Goal: Task Accomplishment & Management: Use online tool/utility

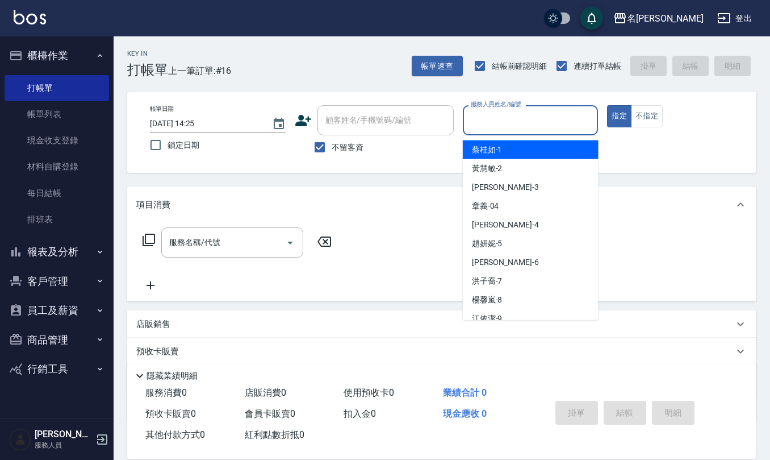
click at [528, 131] on div "服務人員姓名/編號" at bounding box center [531, 120] width 136 height 30
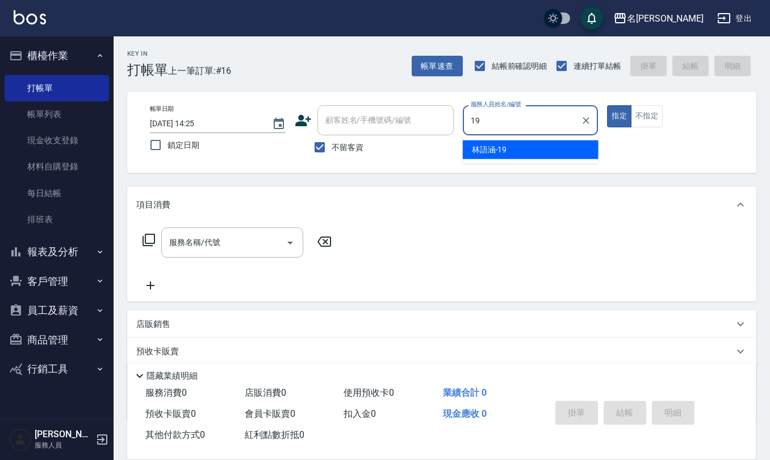
type input "[PERSON_NAME]-19"
type button "true"
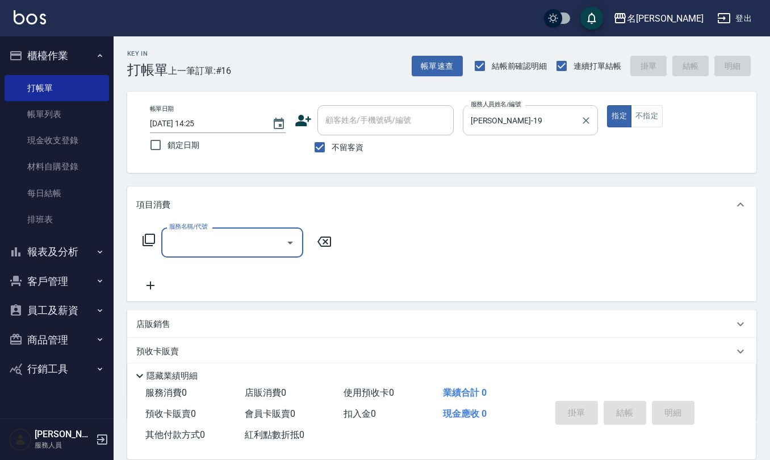
type input "5"
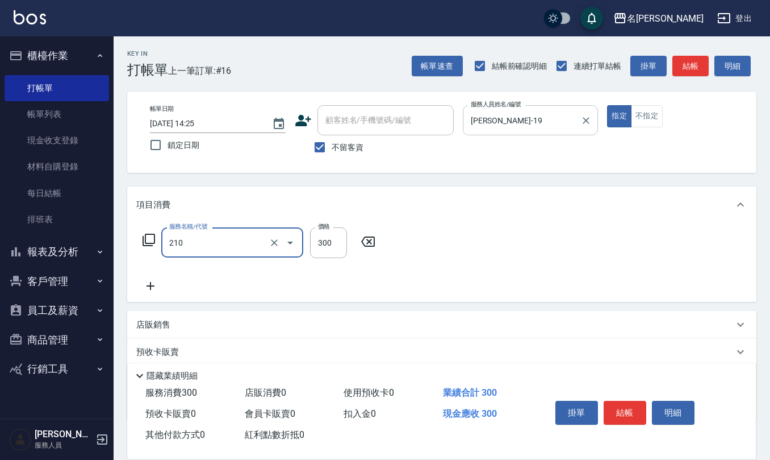
type input "歐娜洗髮精(210)"
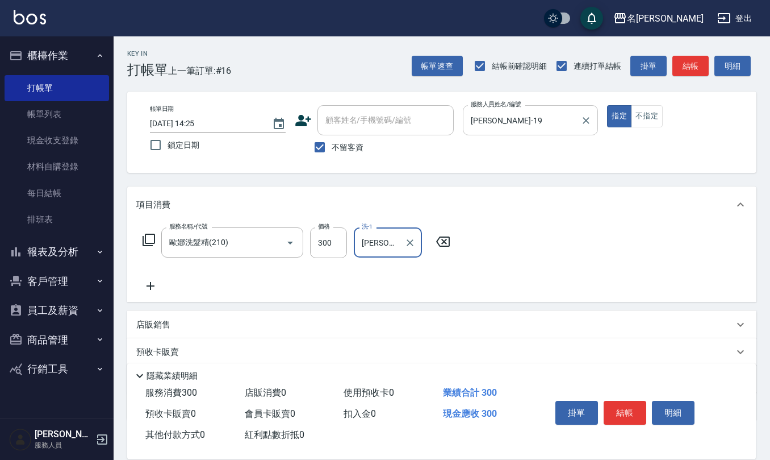
type input "[PERSON_NAME]-32"
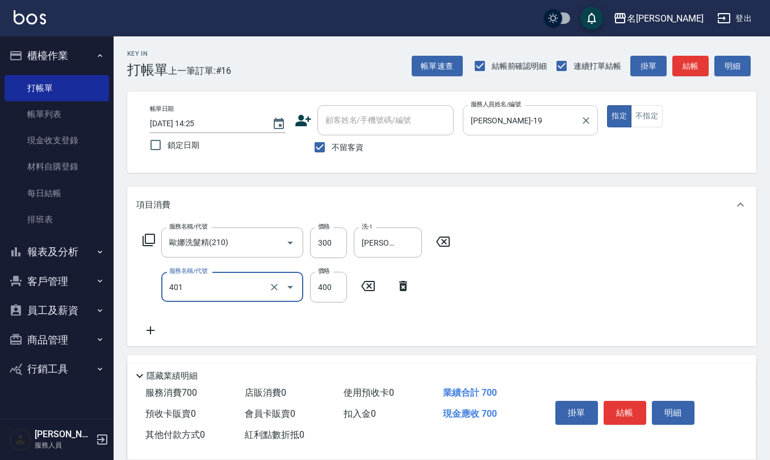
type input "401"
type input "3"
type input "剪髮(401)"
type input "500"
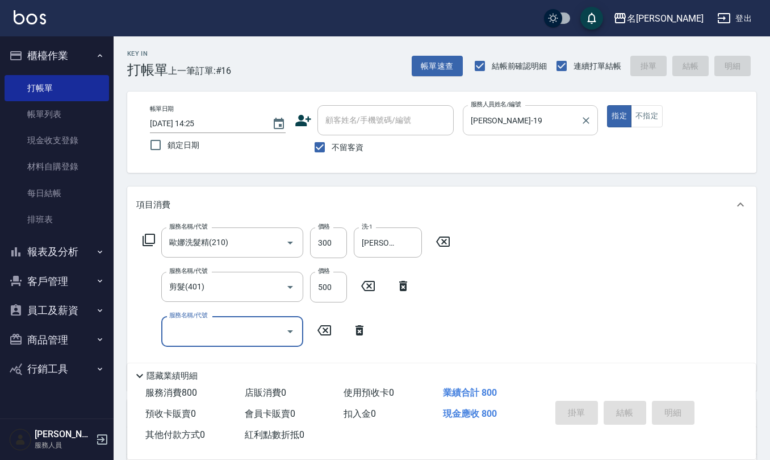
type input "[DATE] 15:10"
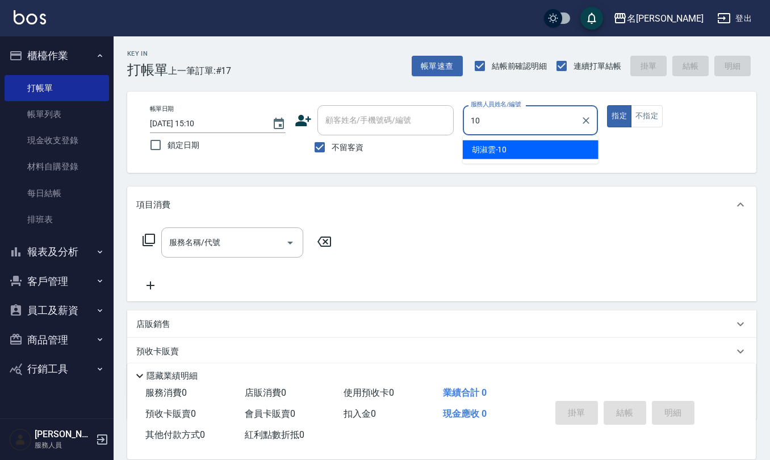
type input "[PERSON_NAME]-10"
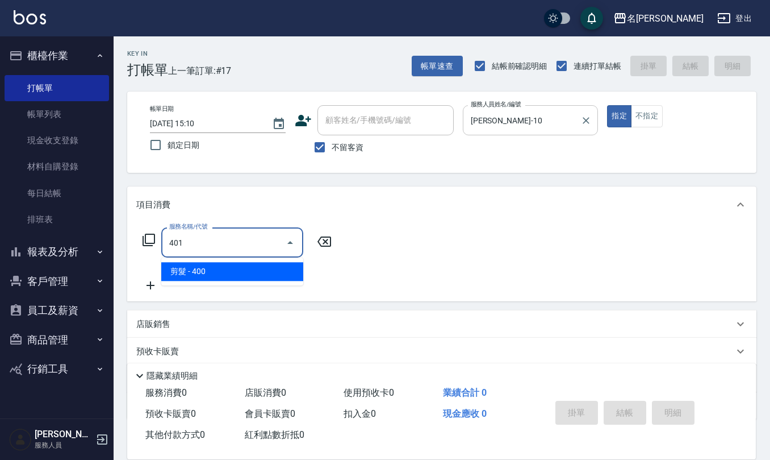
type input "剪髮(401)"
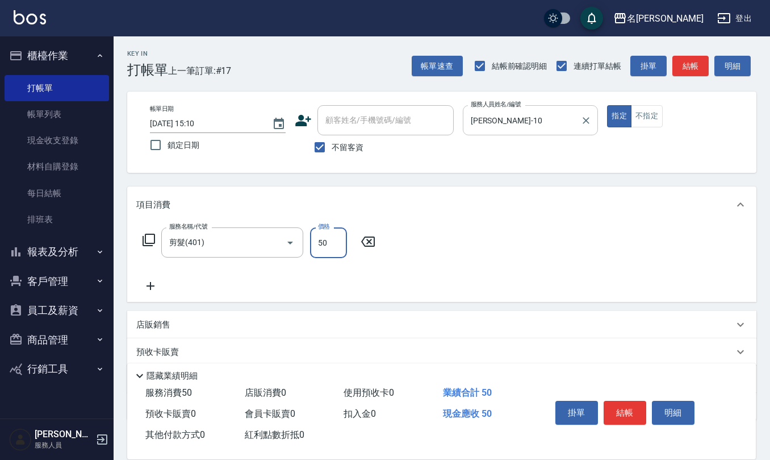
type input "50"
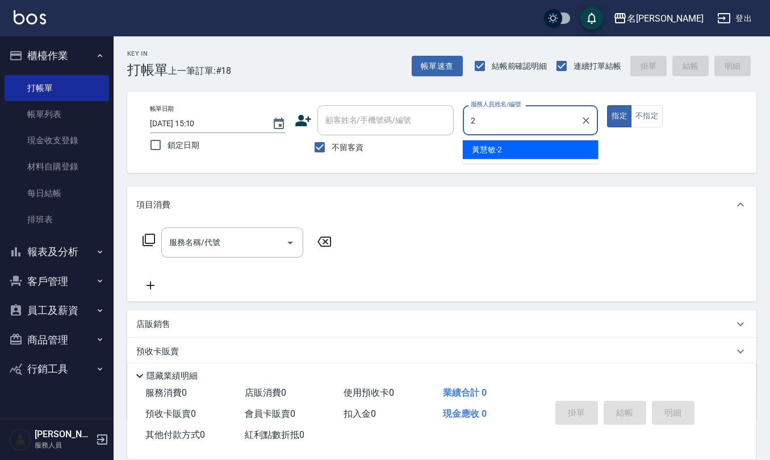
type input "黃慧敏-2"
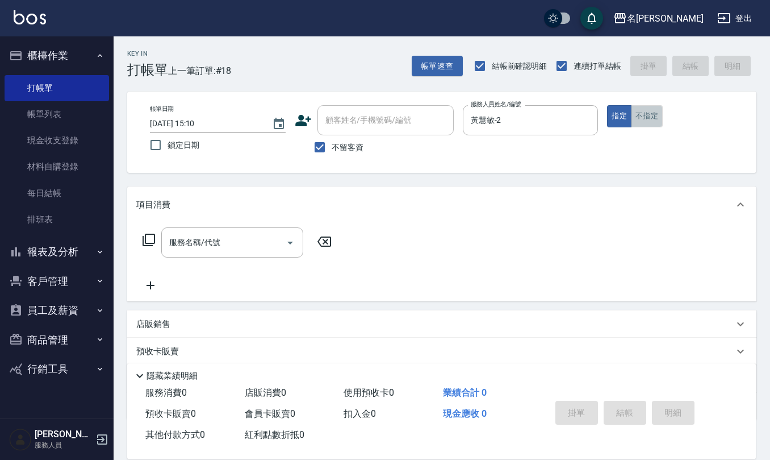
click at [646, 108] on button "不指定" at bounding box center [647, 116] width 32 height 22
click at [208, 235] on input "服務名稱/代號" at bounding box center [223, 242] width 115 height 20
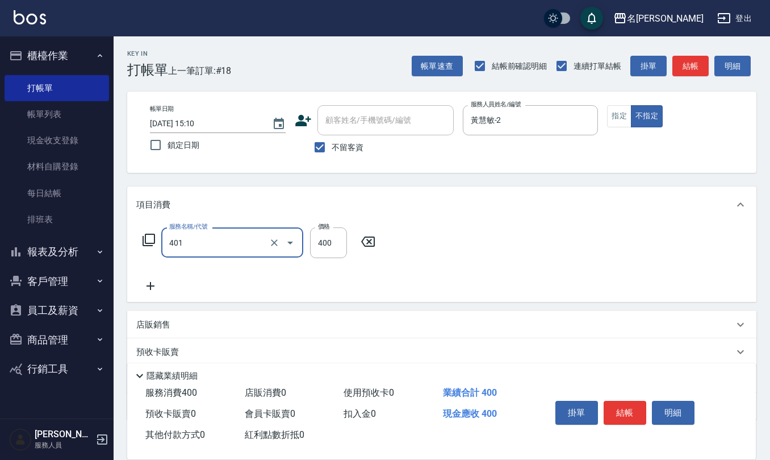
type input "剪髮(401)"
type input "150"
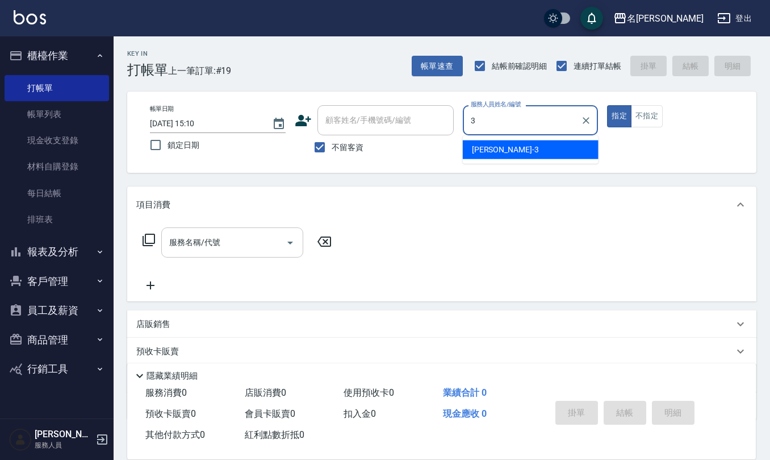
type input "[PERSON_NAME]-3"
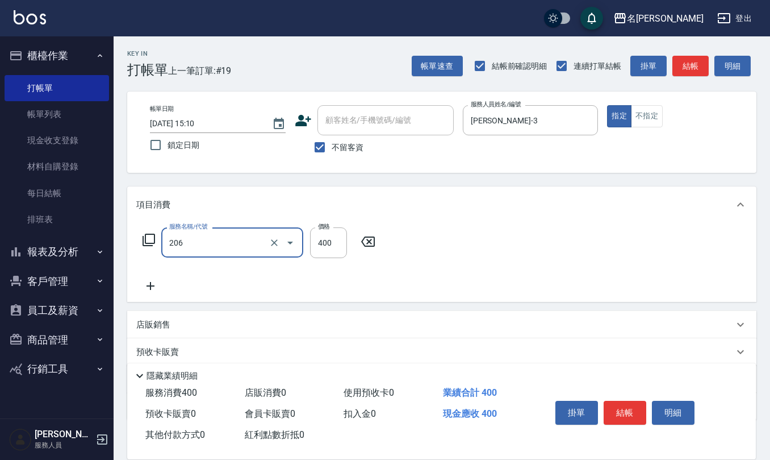
type input "健康洗(206)"
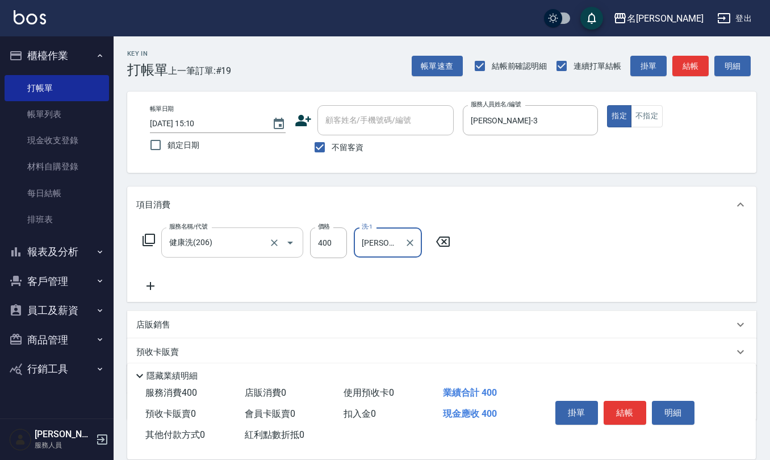
type input "[PERSON_NAME]-20"
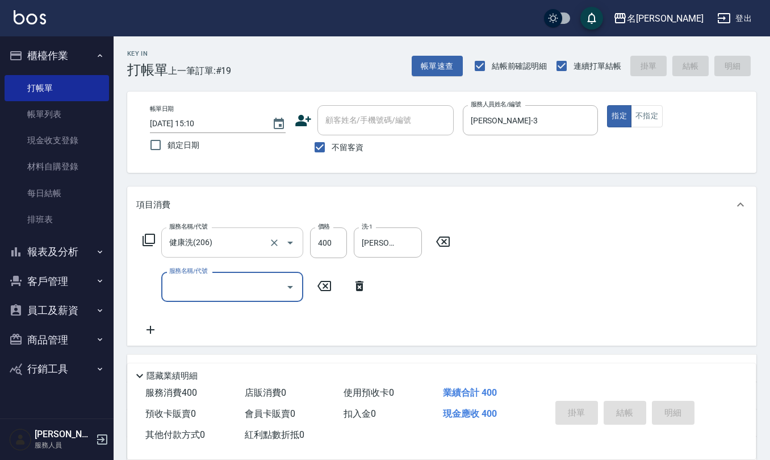
type input "[DATE] 15:13"
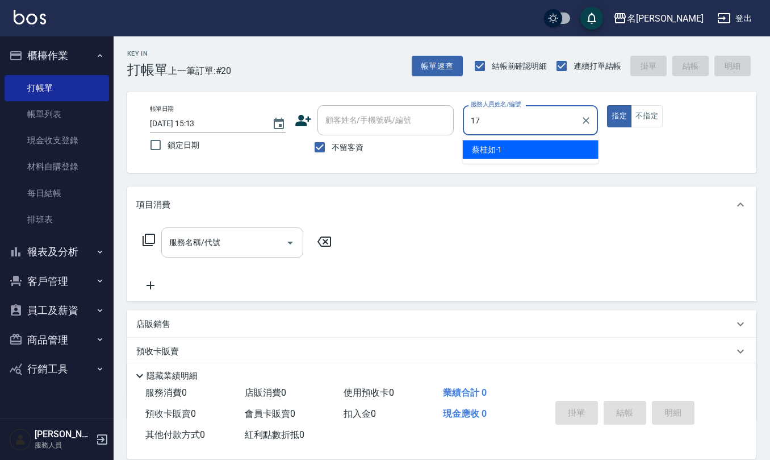
type input "[PERSON_NAME]-17"
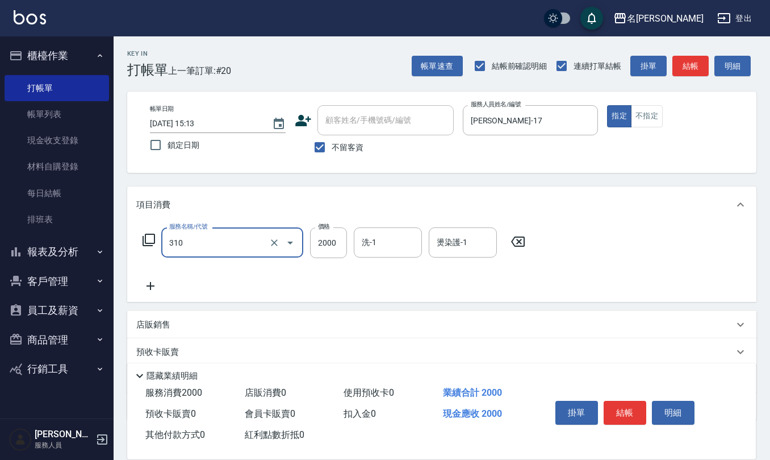
type input "MK果酸燙2000(310)"
type input "1700"
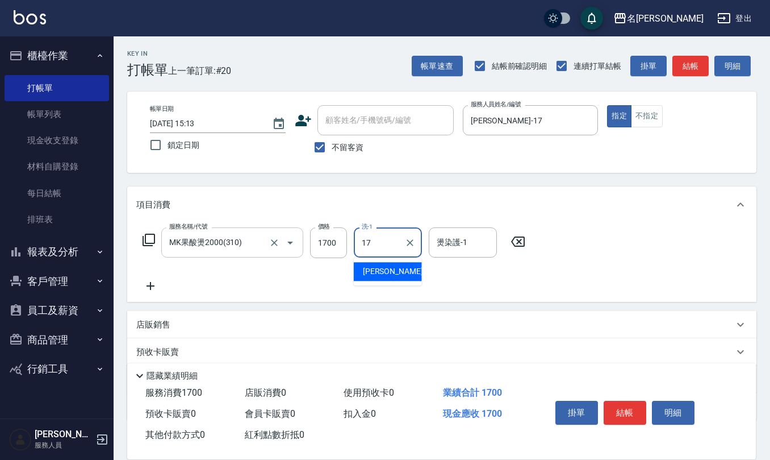
type input "[PERSON_NAME]-17"
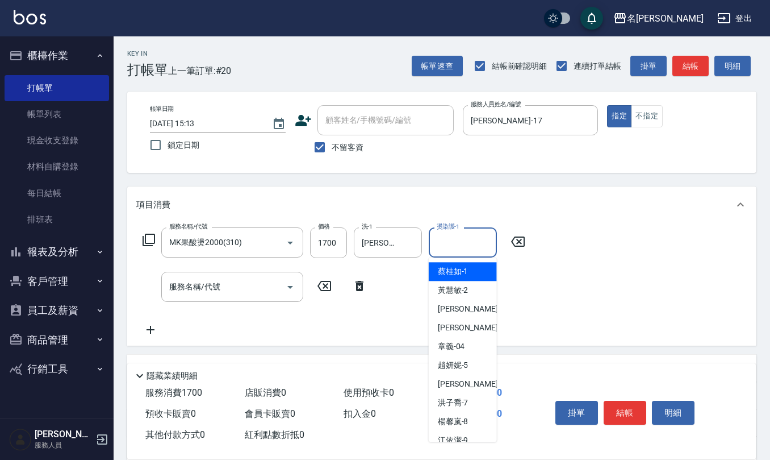
click at [450, 239] on input "燙染護-1" at bounding box center [463, 242] width 58 height 20
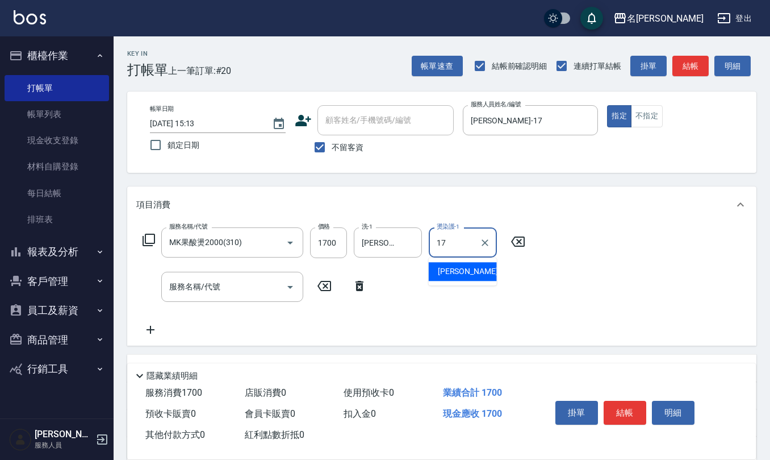
type input "[PERSON_NAME]-17"
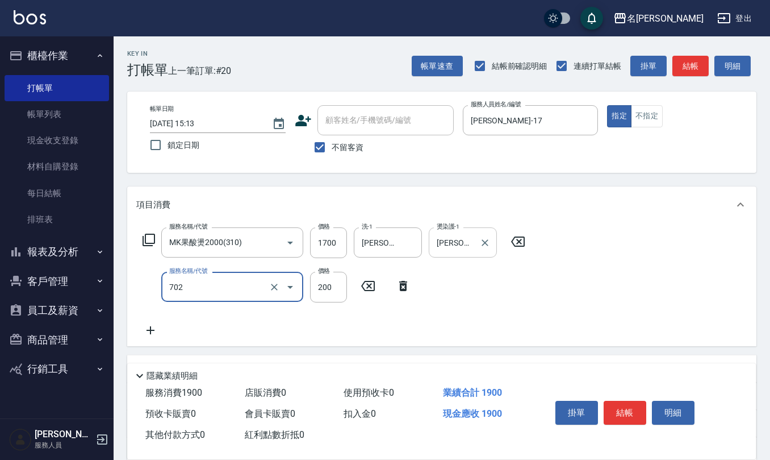
type input "頭皮海藻調理護髮(702)"
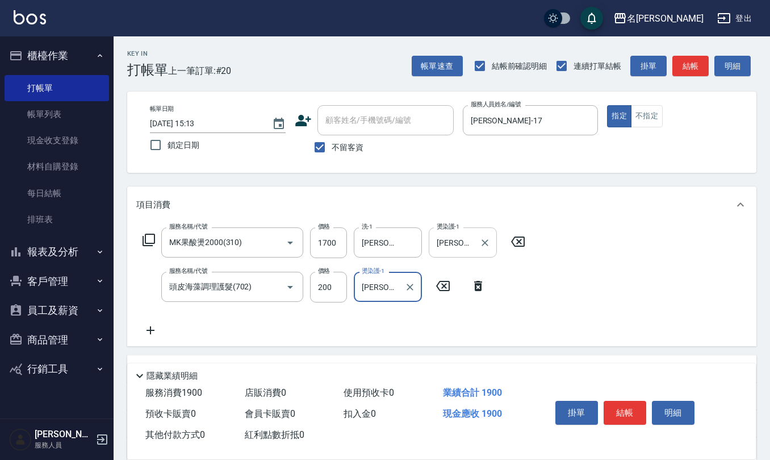
type input "[PERSON_NAME]-17"
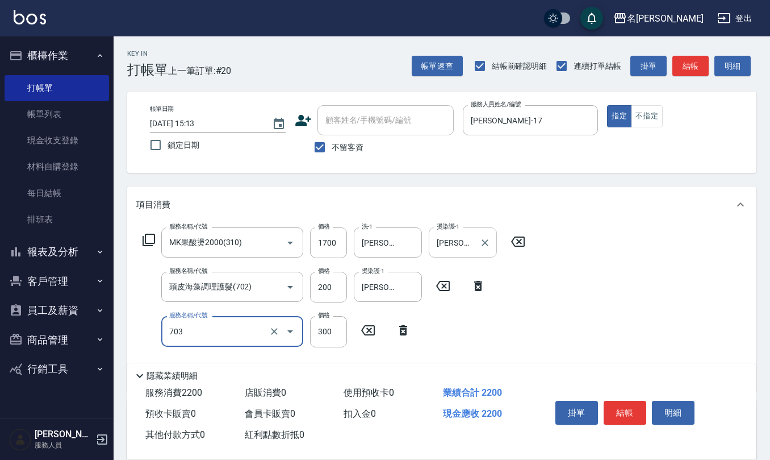
type input "(1236)設計師(703)"
type input "500"
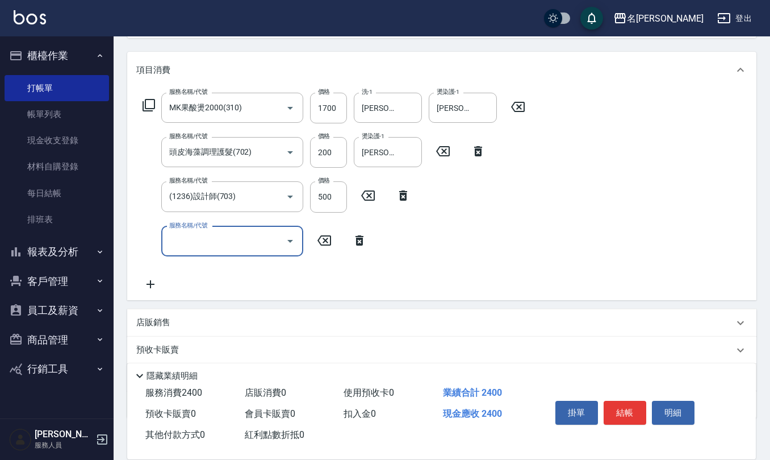
scroll to position [151, 0]
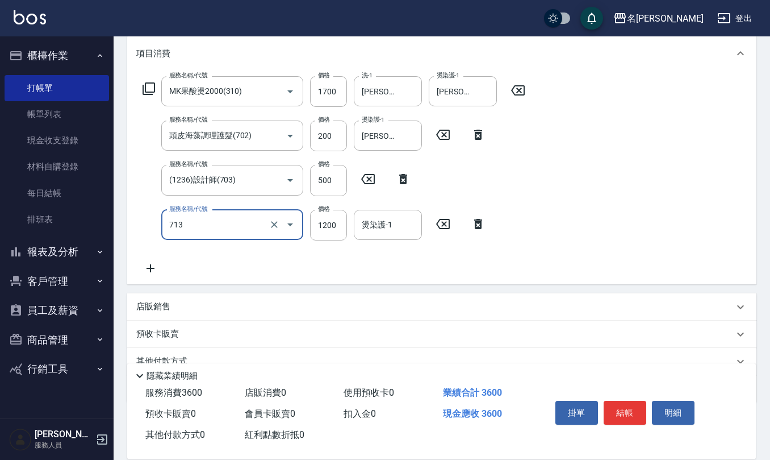
type input "水樣結構式1200(713)"
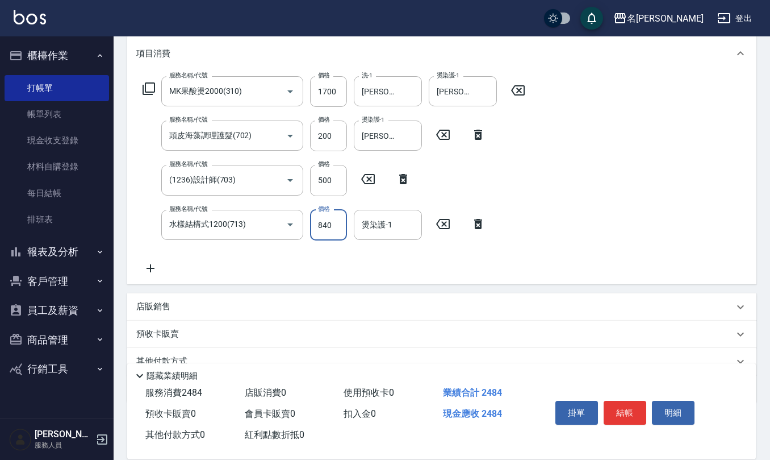
type input "840"
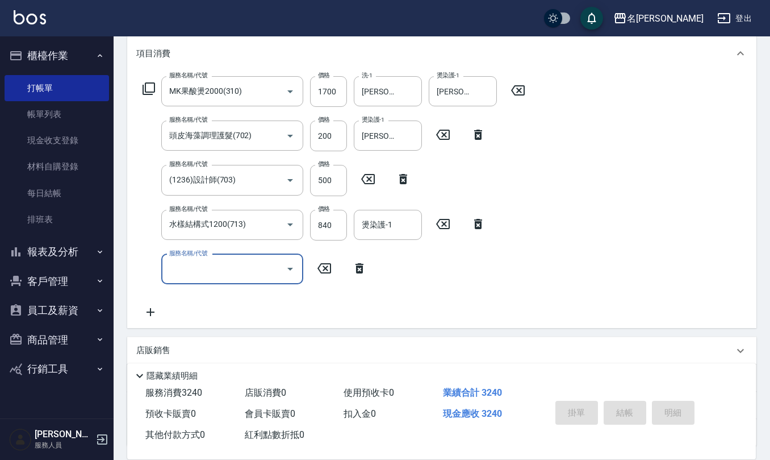
type input "[DATE] 15:23"
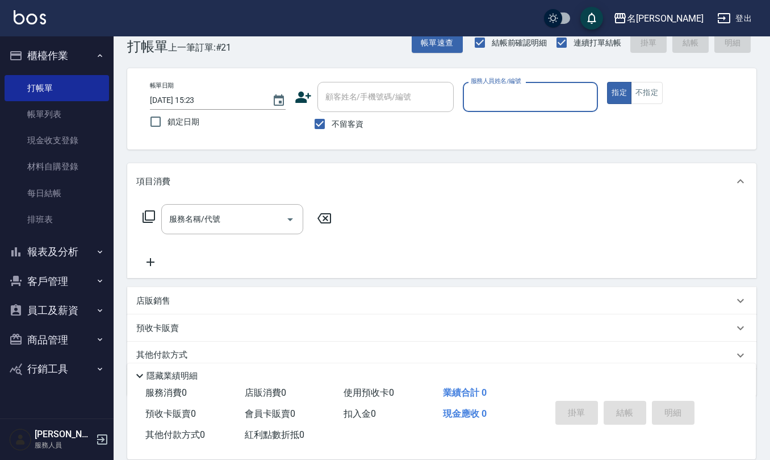
scroll to position [0, 0]
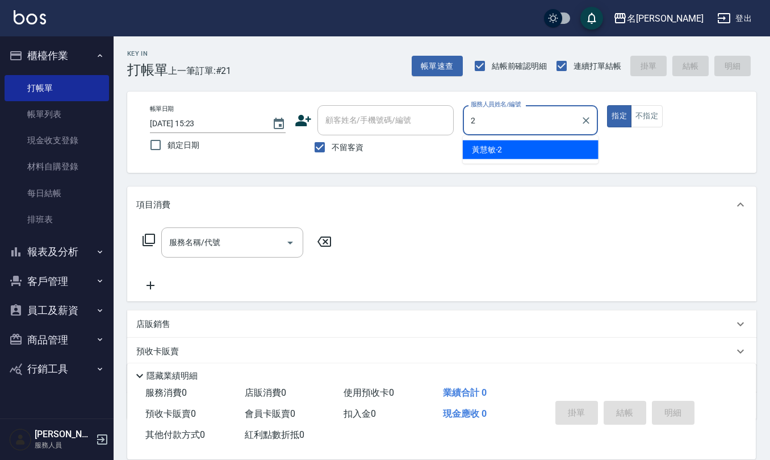
type input "黃慧敏-2"
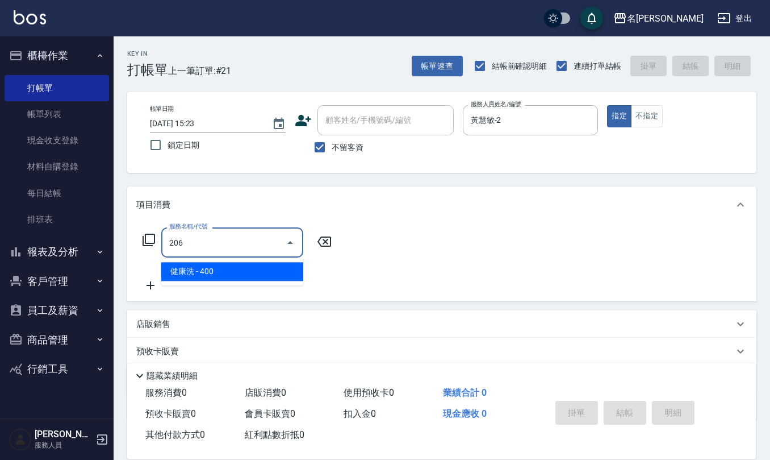
type input "健康洗(206)"
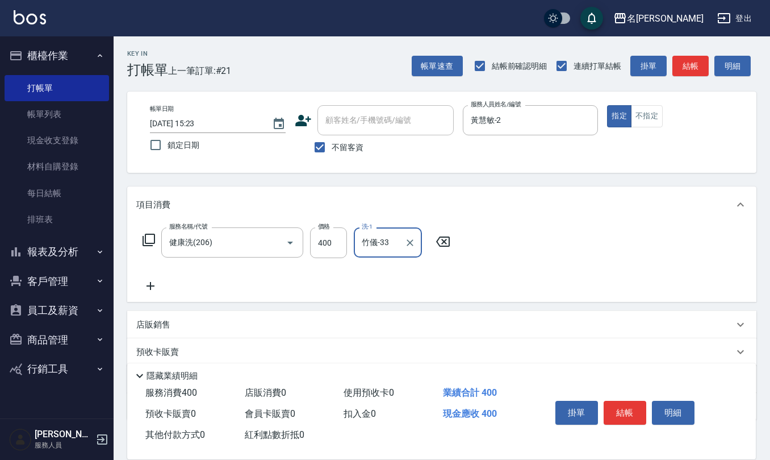
type input "竹儀-33"
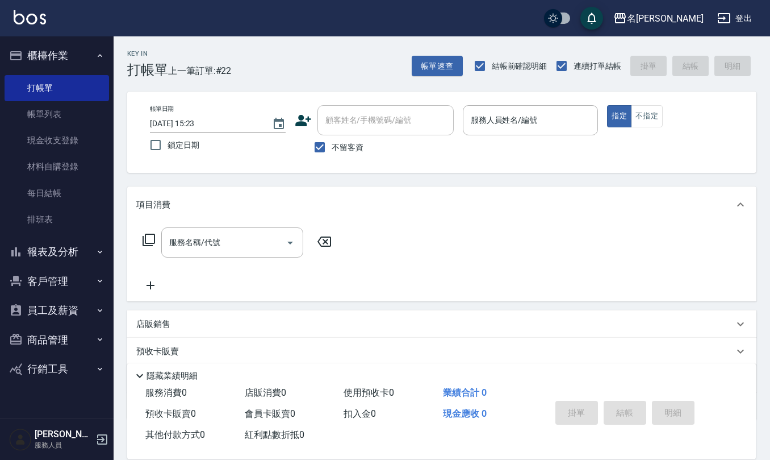
drag, startPoint x: 239, startPoint y: 312, endPoint x: 244, endPoint y: 305, distance: 9.3
click at [244, 306] on div "項目消費 服務名稱/代號 服務名稱/代號 店販銷售 服務人員姓名/編號 服務人員姓名/編號 商品代號/名稱 商品代號/名稱 預收卡販賣 卡券名稱/代號 卡券名…" at bounding box center [441, 302] width 629 height 233
click at [657, 229] on div "服務名稱/代號 服務名稱/代號" at bounding box center [441, 262] width 629 height 78
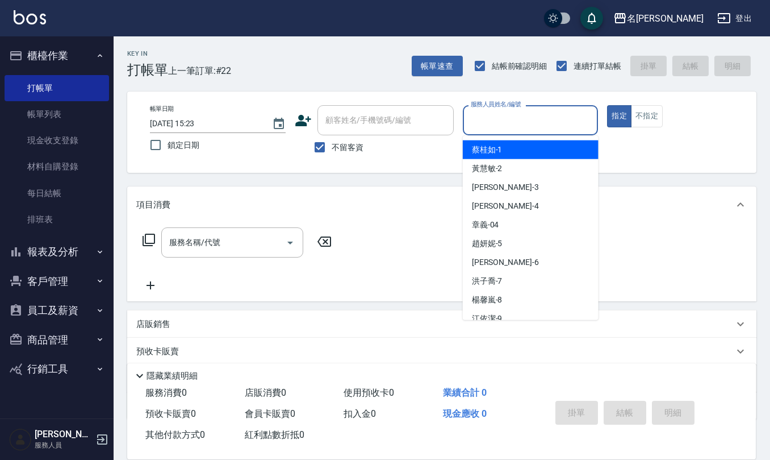
click at [541, 124] on input "服務人員姓名/編號" at bounding box center [531, 120] width 126 height 20
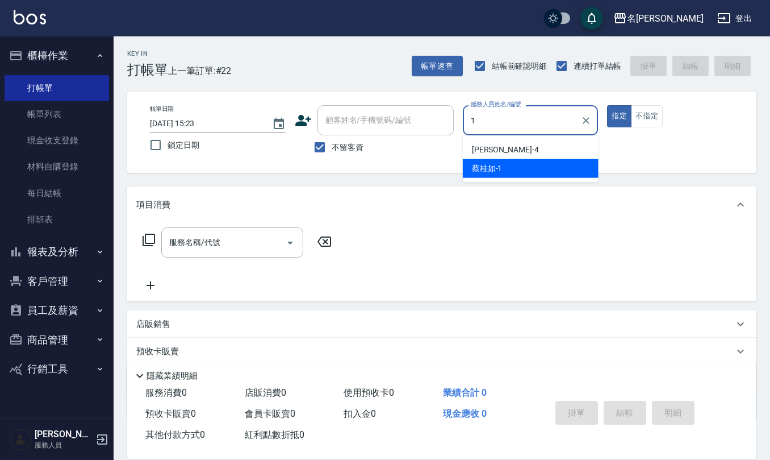
type input "[PERSON_NAME]1"
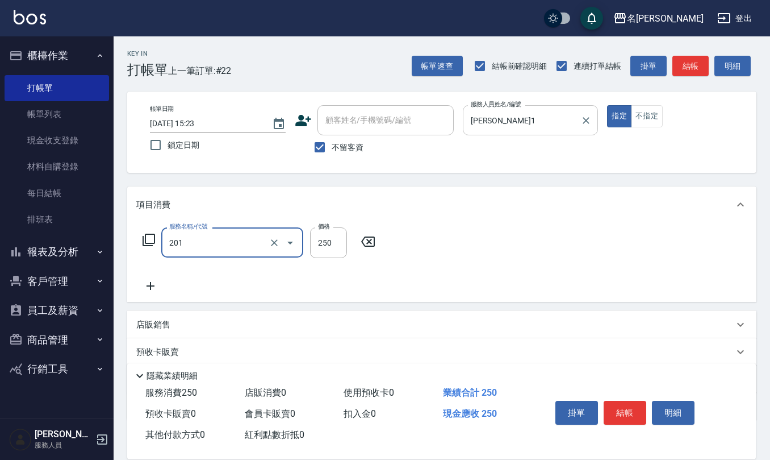
type input "洗髮(201)"
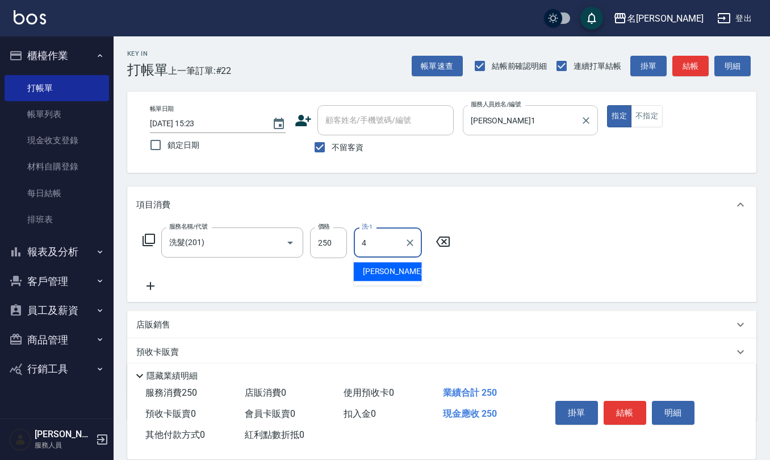
type input "4"
type input "[PERSON_NAME]5"
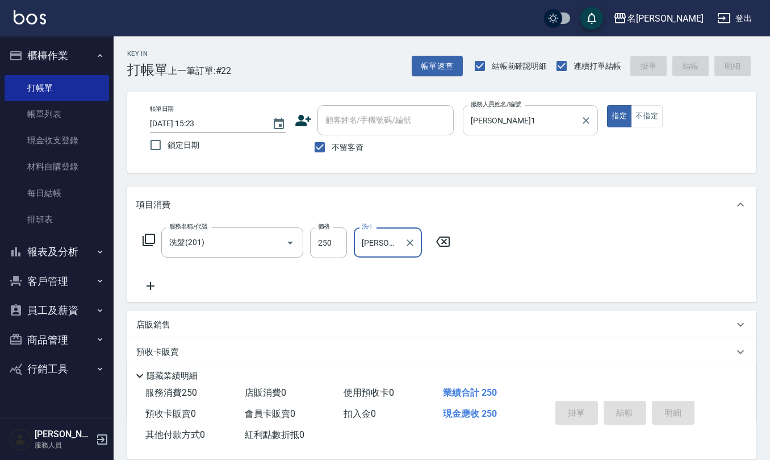
type input "[DATE] 15:51"
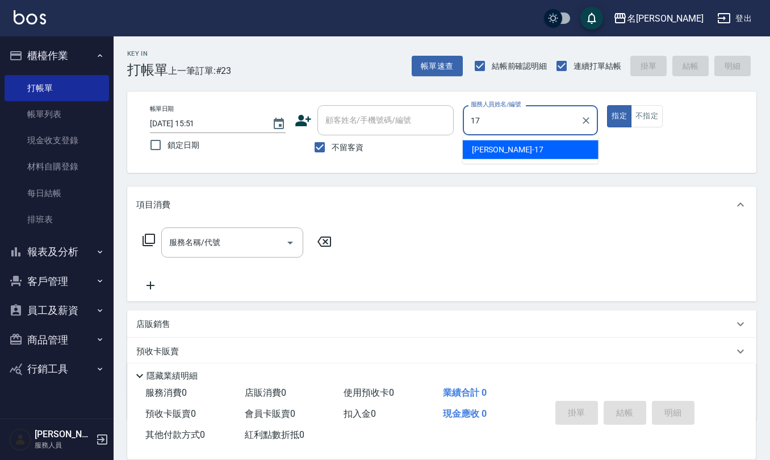
type input "[PERSON_NAME]-17"
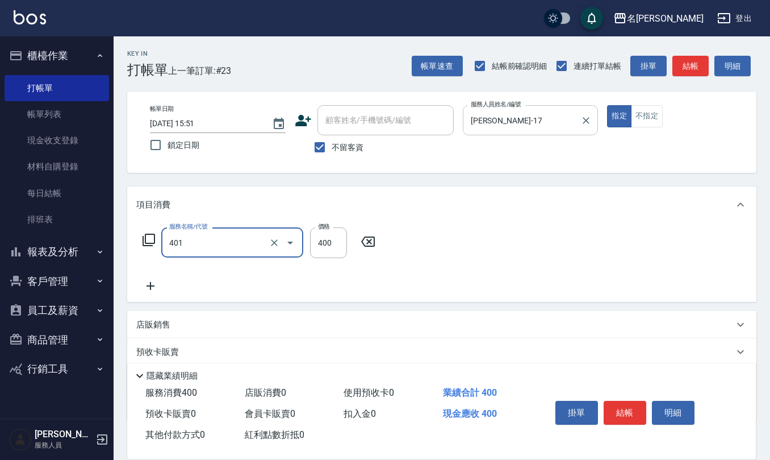
type input "剪髮(401)"
type input "350"
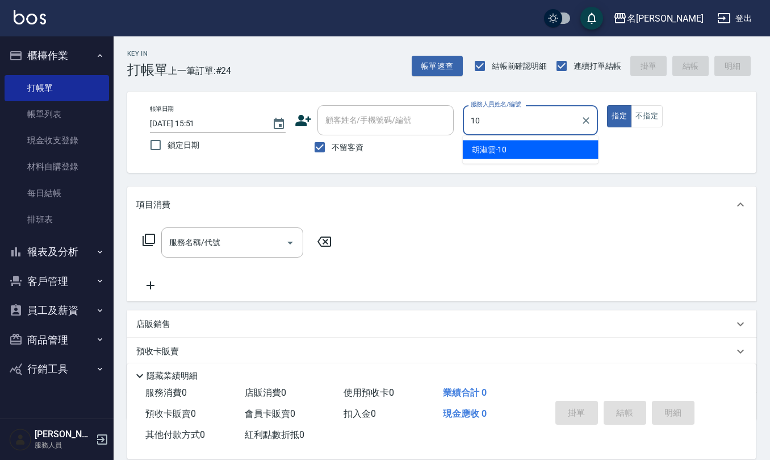
type input "[PERSON_NAME]-10"
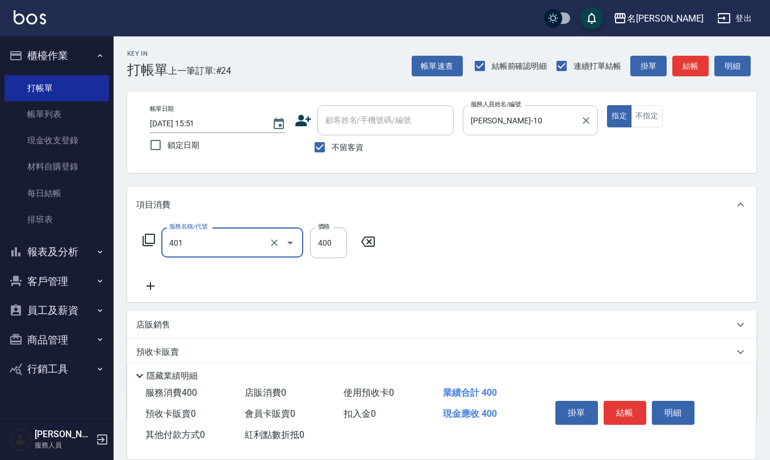
type input "剪髮(401)"
type input "200"
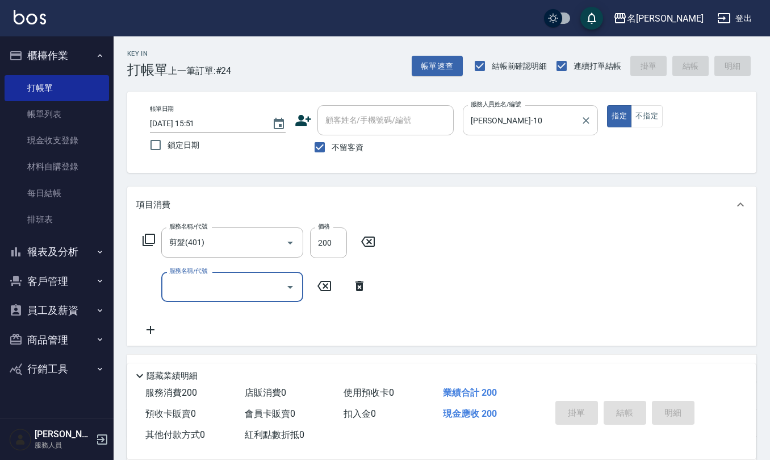
type input "[DATE] 16:10"
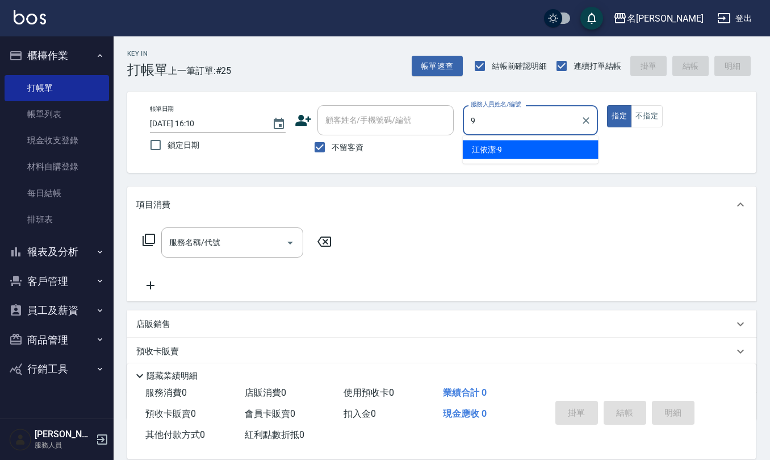
type input "[PERSON_NAME]-9"
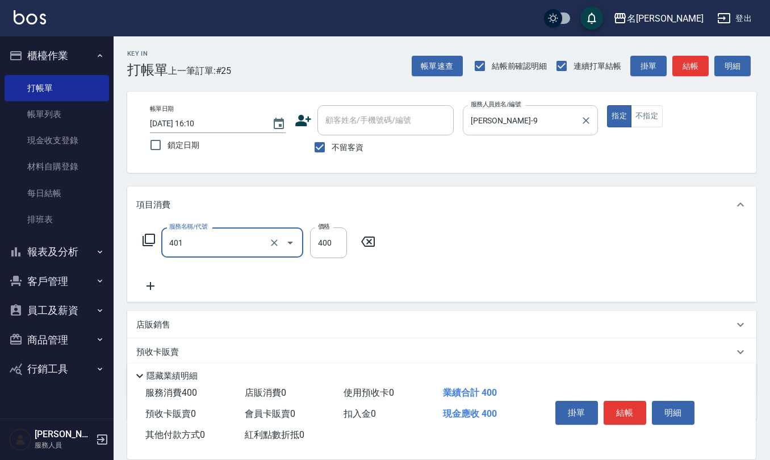
type input "剪髮(401)"
type input "300"
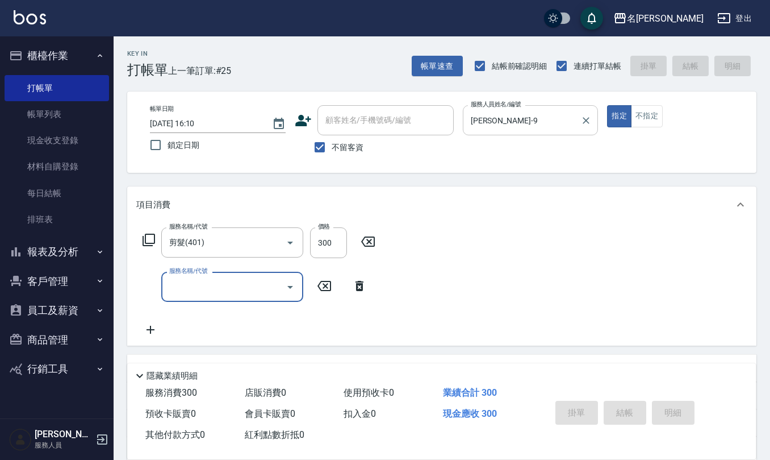
type input "[DATE] 16:11"
